Goal: Register for event/course

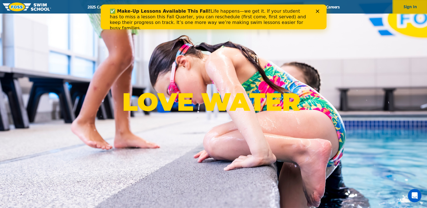
click at [409, 8] on button "Sign In" at bounding box center [410, 7] width 34 height 14
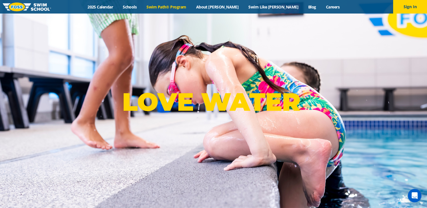
click at [188, 7] on link "Swim Path® Program" at bounding box center [166, 6] width 49 height 5
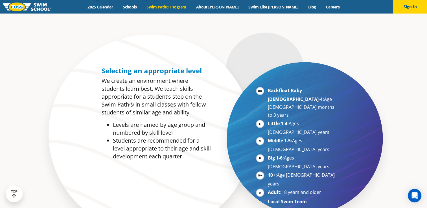
scroll to position [255, 0]
click at [312, 137] on li "Middle 1-5: Ages 5-7 years" at bounding box center [302, 145] width 69 height 17
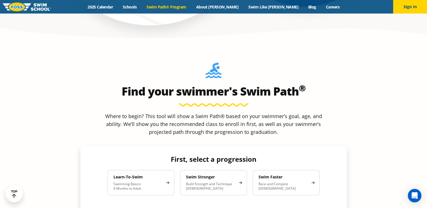
scroll to position [463, 0]
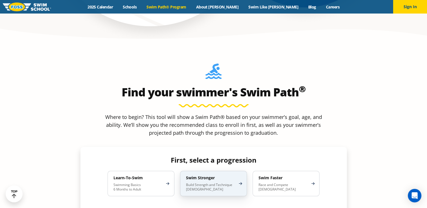
click at [220, 183] on p "Build Strength and Technique 5-13 Years Old" at bounding box center [210, 187] width 49 height 9
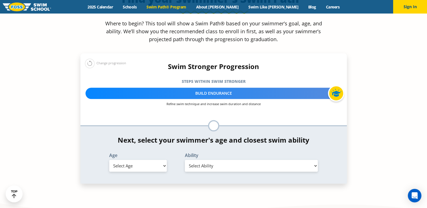
scroll to position [556, 0]
click at [148, 160] on select "Select Age 6 months - 1 year 1 year 2 years 3 years 4 years 5 years 6 years 7 y…" at bounding box center [138, 166] width 58 height 12
select select "6-years"
click at [109, 160] on select "Select Age 6 months - 1 year 1 year 2 years 3 years 4 years 5 years 6 years 7 y…" at bounding box center [138, 166] width 58 height 12
click at [230, 160] on select "Select Ability First in-water experience When in the water, reliant on a life j…" at bounding box center [251, 166] width 133 height 12
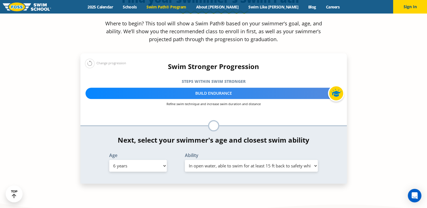
click at [185, 160] on select "Select Ability First in-water experience When in the water, reliant on a life j…" at bounding box center [251, 166] width 133 height 12
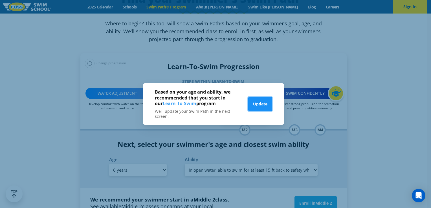
click at [263, 109] on button "Update" at bounding box center [260, 104] width 24 height 14
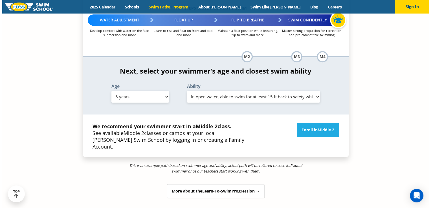
scroll to position [630, 0]
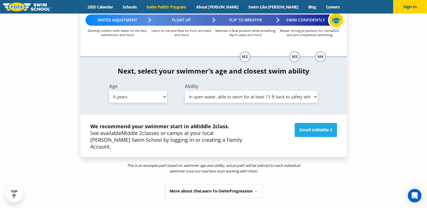
click at [242, 91] on select "Select Ability First in-water experience When in the water, reliant on a life j…" at bounding box center [251, 97] width 133 height 12
click at [185, 91] on select "Select Ability First in-water experience When in the water, reliant on a life j…" at bounding box center [251, 97] width 133 height 12
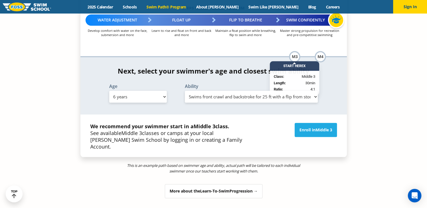
click at [291, 123] on div "Enroll in Middle 3" at bounding box center [298, 136] width 84 height 27
click at [236, 91] on select "Select Ability First in-water experience When in the water, reliant on a life j…" at bounding box center [251, 97] width 133 height 12
click at [185, 91] on select "Select Ability First in-water experience When in the water, reliant on a life j…" at bounding box center [251, 97] width 133 height 12
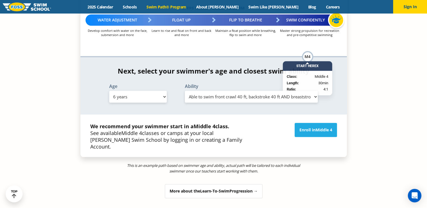
click at [210, 91] on select "Select Ability First in-water experience When in the water, reliant on a life j…" at bounding box center [251, 97] width 133 height 12
click at [185, 91] on select "Select Ability First in-water experience When in the water, reliant on a life j…" at bounding box center [251, 97] width 133 height 12
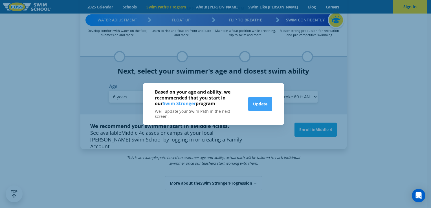
scroll to position [625, 0]
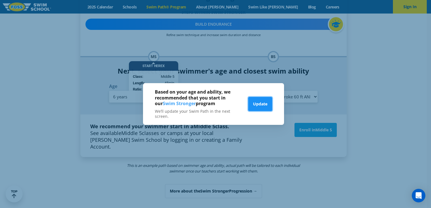
click at [258, 105] on button "Update" at bounding box center [260, 104] width 24 height 14
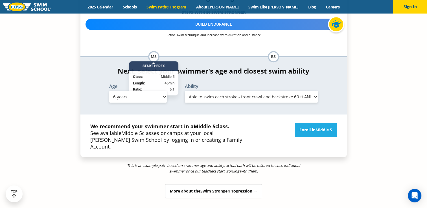
click at [243, 91] on select "Select Ability First in-water experience When in the water, reliant on a life j…" at bounding box center [251, 97] width 133 height 12
click at [185, 91] on select "Select Ability First in-water experience When in the water, reliant on a life j…" at bounding box center [251, 97] width 133 height 12
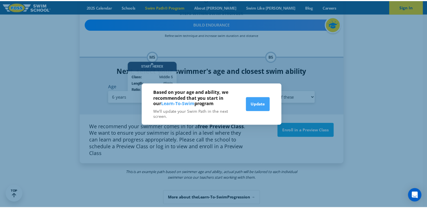
scroll to position [630, 0]
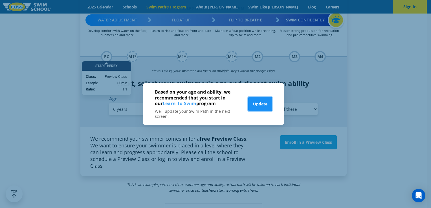
click at [249, 104] on button "Update" at bounding box center [260, 104] width 24 height 14
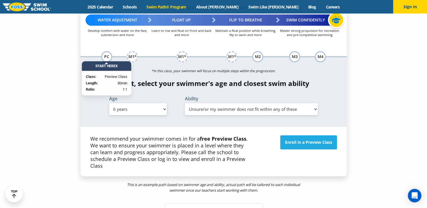
click at [237, 103] on select "Select Ability First in-water experience When in the water, reliant on a life j…" at bounding box center [251, 109] width 133 height 12
click at [185, 103] on select "Select Ability First in-water experience When in the water, reliant on a life j…" at bounding box center [251, 109] width 133 height 12
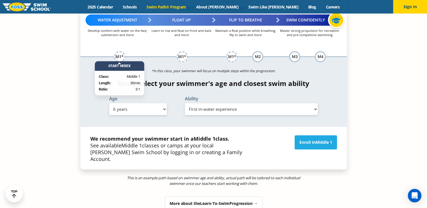
click at [237, 103] on select "Select Ability First in-water experience When in the water, reliant on a life j…" at bounding box center [251, 109] width 133 height 12
click at [185, 103] on select "Select Ability First in-water experience When in the water, reliant on a life j…" at bounding box center [251, 109] width 133 height 12
click at [221, 103] on select "Select Ability First in-water experience When in the water, reliant on a life j…" at bounding box center [251, 109] width 133 height 12
click at [185, 103] on select "Select Ability First in-water experience When in the water, reliant on a life j…" at bounding box center [251, 109] width 133 height 12
click at [204, 103] on select "Select Ability First in-water experience When in the water, reliant on a life j…" at bounding box center [251, 109] width 133 height 12
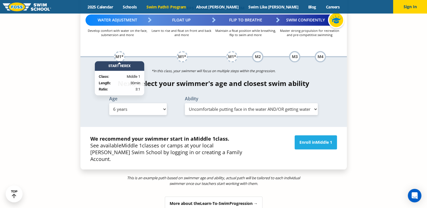
select select "6-years-in-open-water-able-to-swim-for-at-least-15-ft-back-to-safety-while-flip…"
click at [185, 103] on select "Select Ability First in-water experience When in the water, reliant on a life j…" at bounding box center [251, 109] width 133 height 12
